Goal: Find specific page/section: Find specific page/section

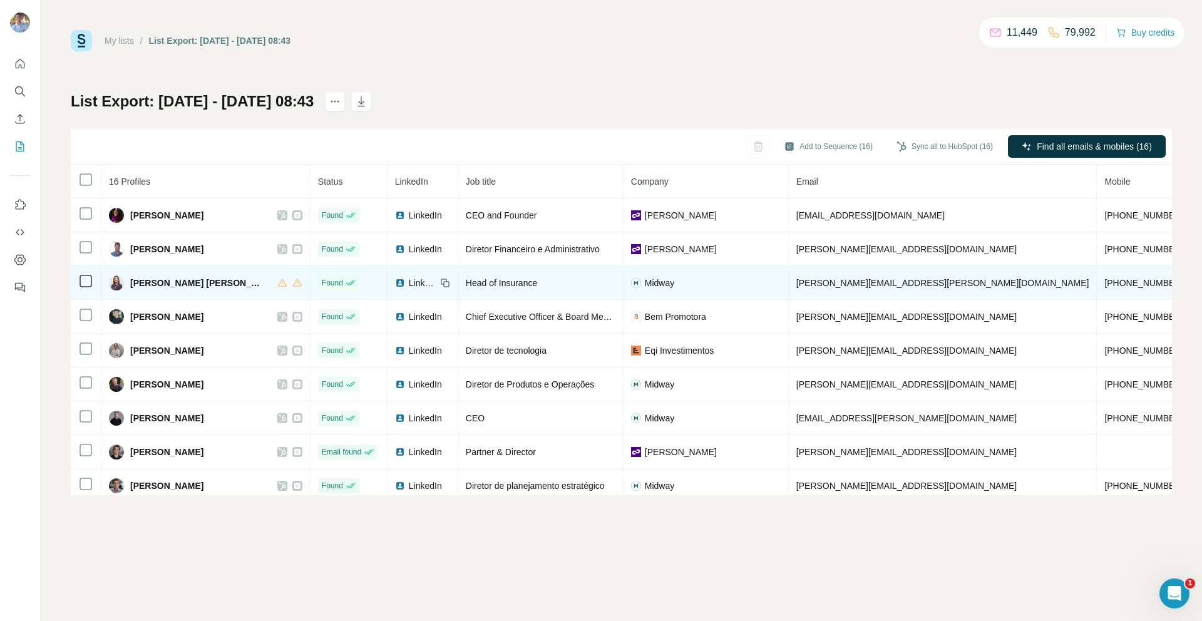
click at [850, 282] on span "clarissa.lazaro@midway.com.br" at bounding box center [942, 283] width 293 height 10
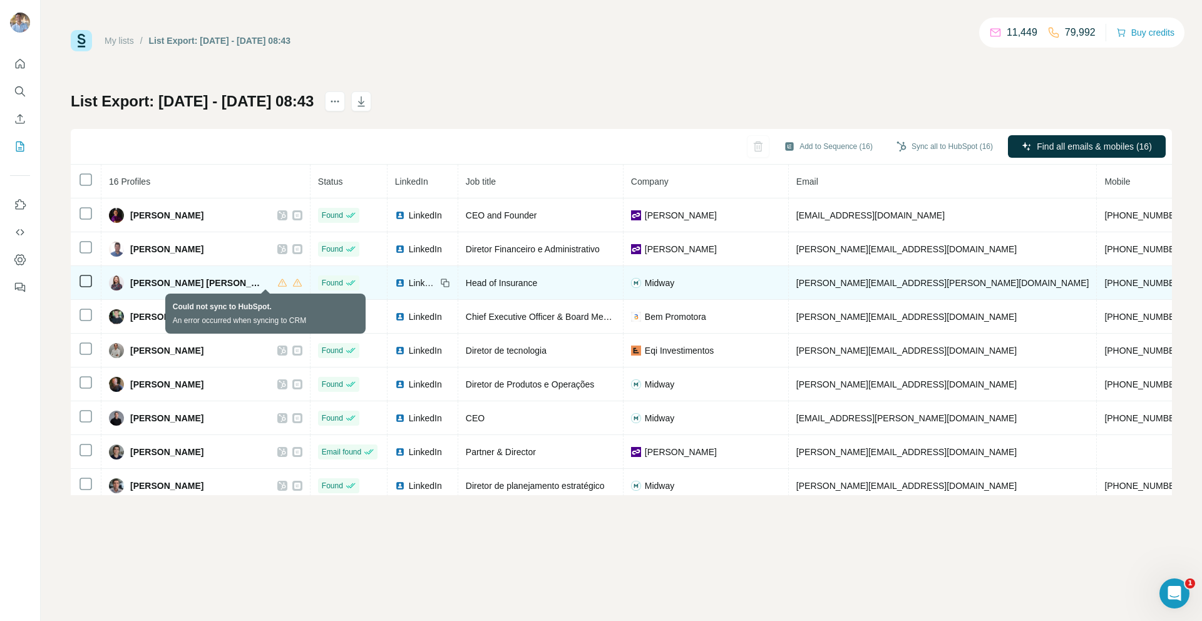
click at [277, 285] on icon at bounding box center [282, 283] width 10 height 10
click at [277, 284] on icon at bounding box center [282, 283] width 10 height 10
click at [292, 284] on icon at bounding box center [297, 283] width 10 height 10
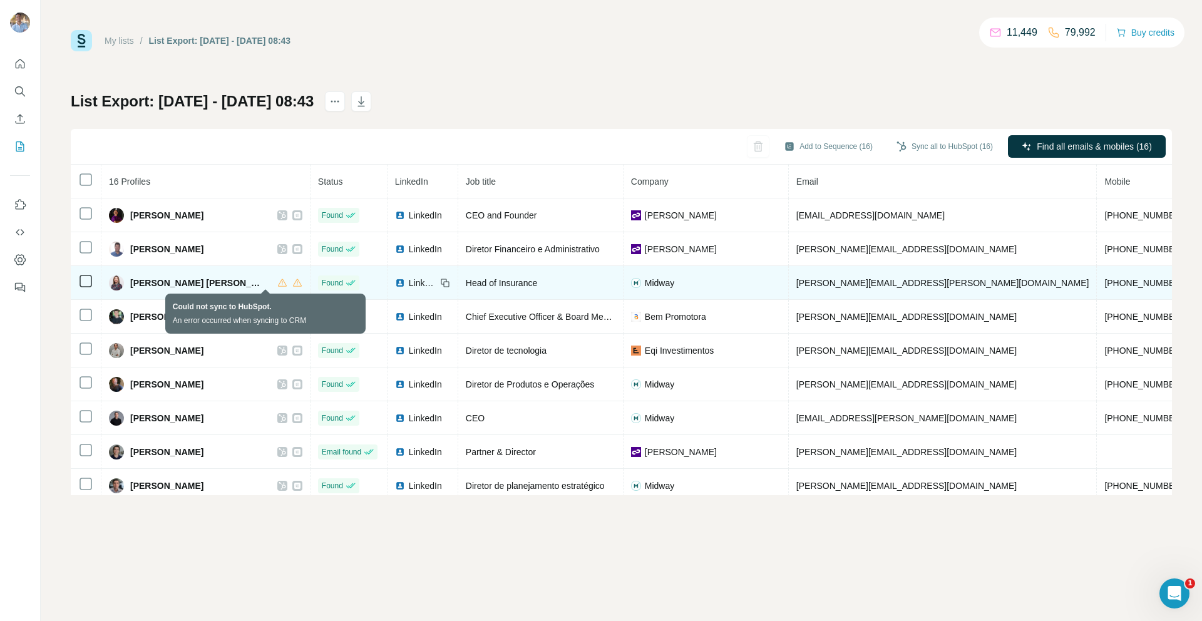
click at [277, 284] on icon at bounding box center [282, 283] width 10 height 10
click at [292, 284] on icon at bounding box center [297, 283] width 10 height 10
click at [277, 283] on icon at bounding box center [282, 283] width 10 height 10
click at [292, 283] on icon at bounding box center [297, 283] width 10 height 10
click at [277, 285] on icon at bounding box center [282, 283] width 10 height 10
